Goal: Task Accomplishment & Management: Use online tool/utility

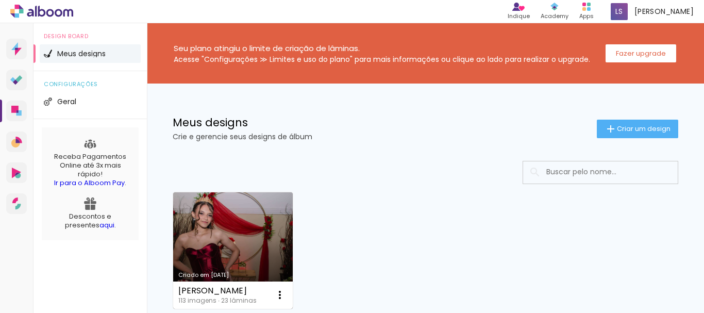
click at [222, 247] on link "Criado em [DATE]" at bounding box center [233, 250] width 120 height 116
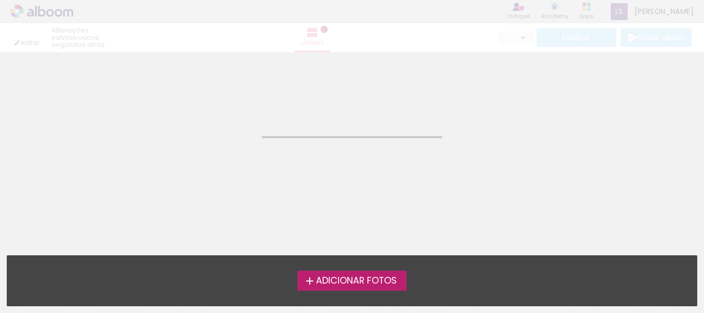
click at [222, 247] on neon-animated-pages "Confirmar Cancelar" at bounding box center [352, 182] width 704 height 261
